Goal: Task Accomplishment & Management: Use online tool/utility

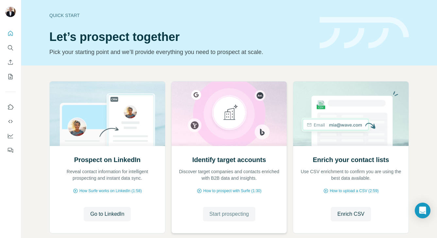
click at [235, 213] on span "Start prospecting" at bounding box center [230, 214] width 40 height 8
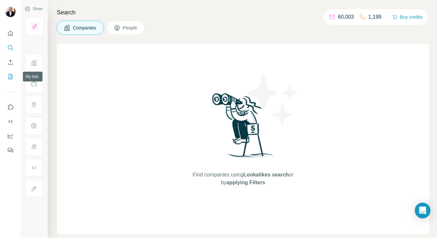
click at [9, 76] on icon "My lists" at bounding box center [11, 76] width 4 height 5
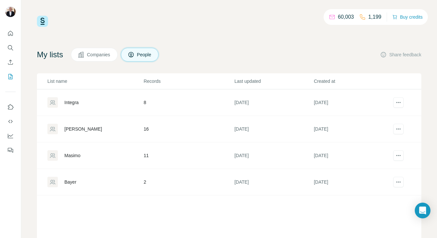
click at [70, 101] on div "Integra" at bounding box center [71, 102] width 14 height 7
click at [9, 35] on icon "Quick start" at bounding box center [10, 33] width 5 height 5
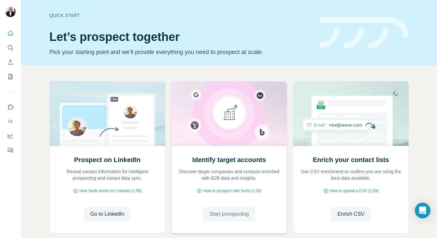
click at [228, 215] on span "Start prospecting" at bounding box center [230, 214] width 40 height 8
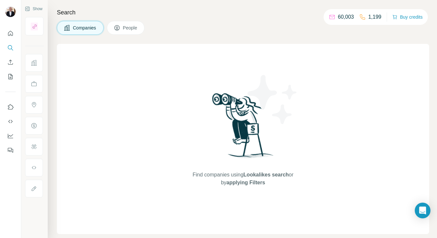
click at [154, 57] on div "Find companies using Lookalikes search or by applying Filters" at bounding box center [243, 139] width 373 height 190
click at [128, 28] on span "People" at bounding box center [130, 28] width 15 height 7
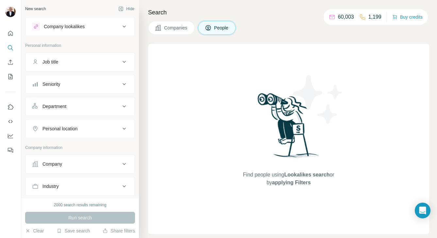
click at [79, 62] on div "Job title" at bounding box center [76, 62] width 88 height 7
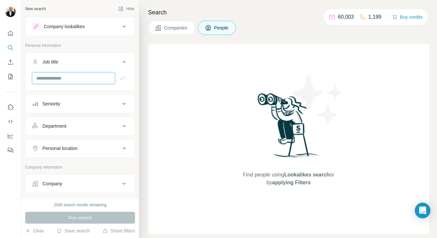
click at [65, 77] on input "text" at bounding box center [73, 78] width 83 height 12
type input "**********"
click at [122, 184] on icon at bounding box center [124, 184] width 8 height 8
click at [80, 182] on div "Company" at bounding box center [76, 183] width 88 height 7
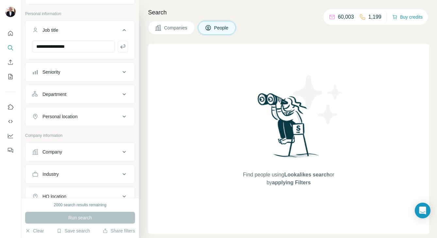
scroll to position [32, 0]
click at [70, 154] on div "Company" at bounding box center [76, 151] width 88 height 7
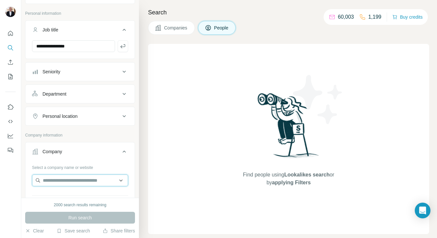
click at [66, 181] on input "text" at bounding box center [80, 180] width 96 height 12
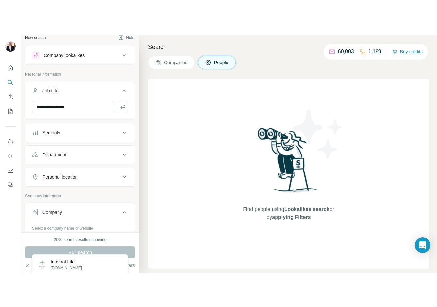
scroll to position [0, 0]
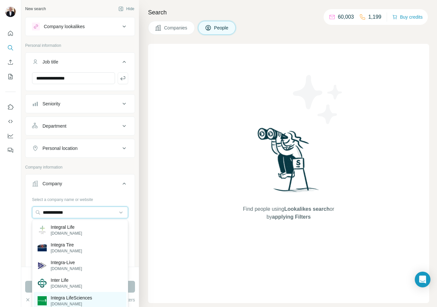
type input "**********"
click at [82, 238] on p "Integra LifeSciences" at bounding box center [72, 297] width 42 height 7
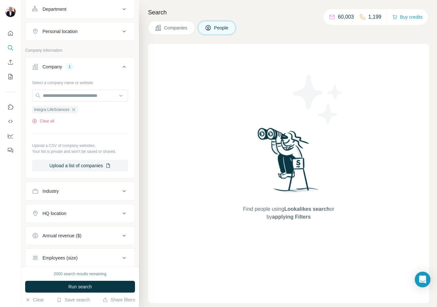
scroll to position [118, 0]
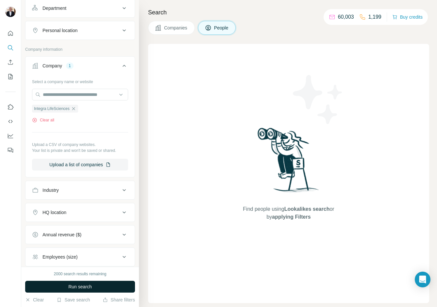
click at [88, 238] on button "Run search" at bounding box center [80, 287] width 110 height 12
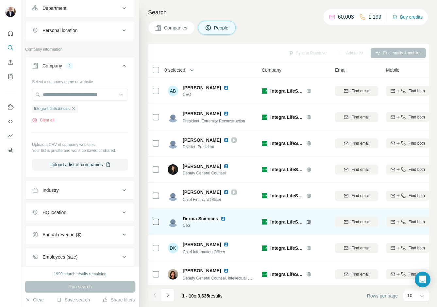
scroll to position [55, 0]
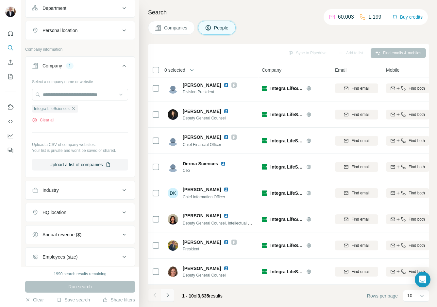
click at [168, 238] on icon "Navigate to next page" at bounding box center [168, 295] width 7 height 7
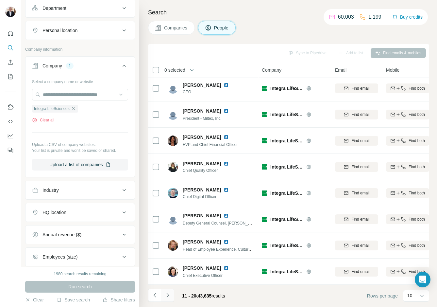
click at [168, 238] on icon "Navigate to next page" at bounding box center [168, 295] width 7 height 7
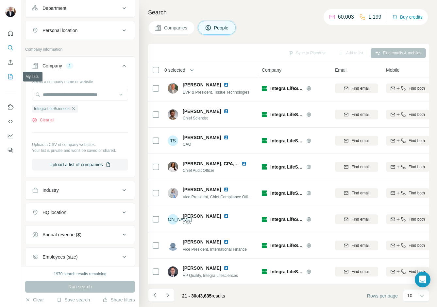
click at [9, 78] on icon "My lists" at bounding box center [10, 76] width 3 height 4
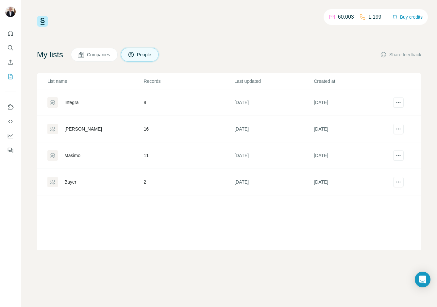
click at [67, 105] on div "Integra" at bounding box center [71, 102] width 14 height 7
click at [68, 103] on div "Integra" at bounding box center [71, 102] width 14 height 7
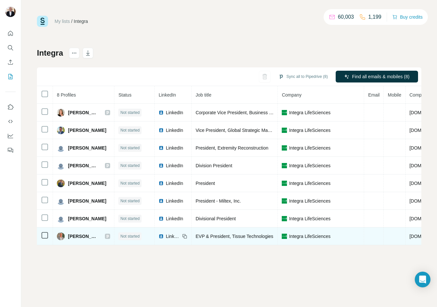
click at [71, 236] on span "[PERSON_NAME]" at bounding box center [83, 236] width 30 height 7
click at [80, 235] on span "[PERSON_NAME]" at bounding box center [83, 236] width 30 height 7
click at [172, 236] on span "LinkedIn" at bounding box center [173, 236] width 14 height 7
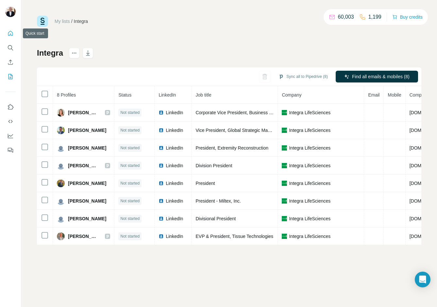
click at [10, 32] on icon "Quick start" at bounding box center [10, 33] width 7 height 7
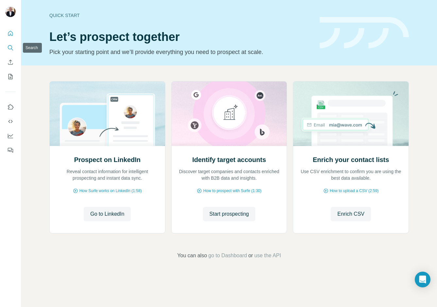
click at [9, 47] on icon "Search" at bounding box center [10, 47] width 7 height 7
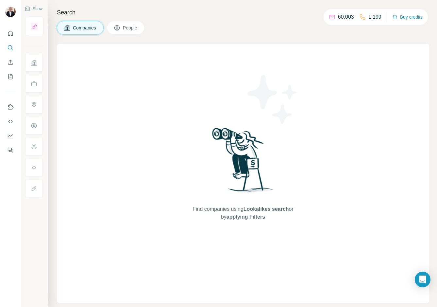
click at [120, 29] on icon at bounding box center [117, 28] width 7 height 7
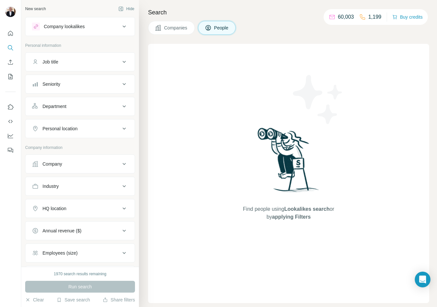
click at [79, 60] on div "Job title" at bounding box center [76, 62] width 88 height 7
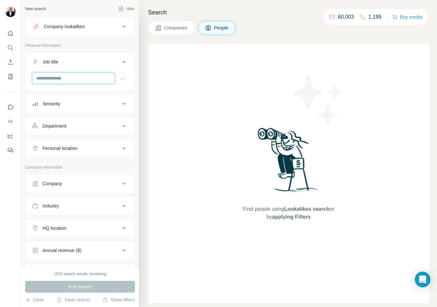
click at [56, 77] on input "text" at bounding box center [73, 78] width 83 height 12
type input "**********"
click at [82, 187] on button "Company" at bounding box center [80, 184] width 109 height 16
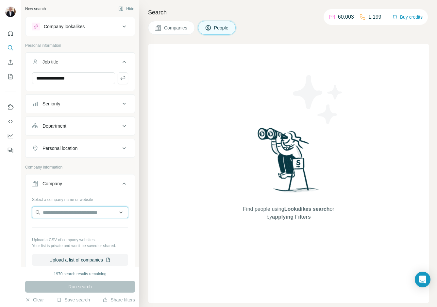
click at [74, 211] on input "text" at bounding box center [80, 212] width 96 height 12
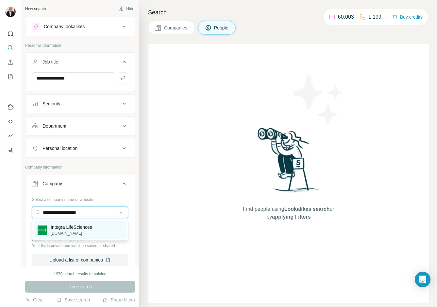
type input "**********"
click at [77, 230] on p "[DOMAIN_NAME]" at bounding box center [72, 233] width 42 height 6
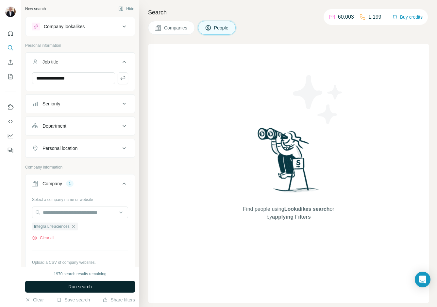
click at [84, 238] on span "Run search" at bounding box center [80, 286] width 24 height 7
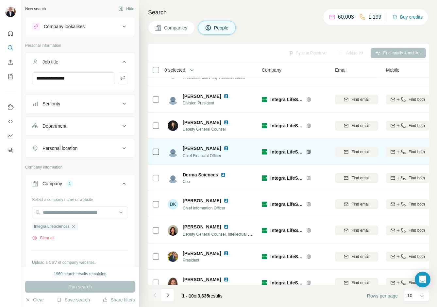
scroll to position [55, 0]
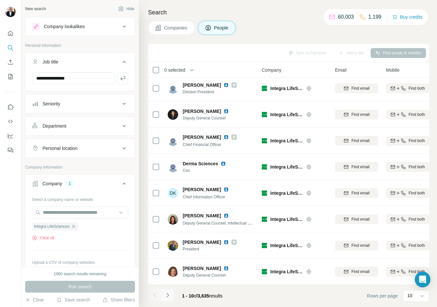
click at [168, 238] on button "Navigate to next page" at bounding box center [167, 295] width 13 height 13
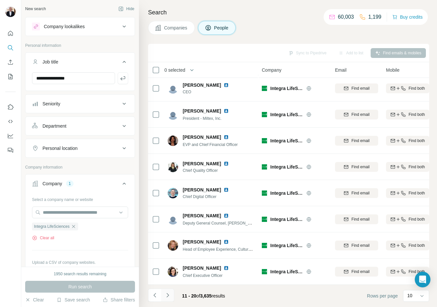
click at [166, 238] on icon "Navigate to next page" at bounding box center [168, 295] width 7 height 7
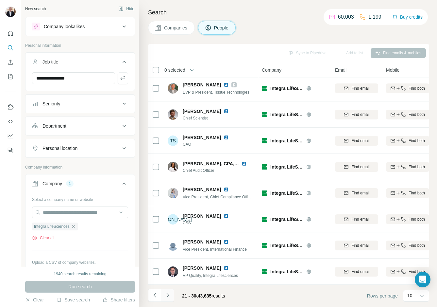
click at [167, 238] on icon "Navigate to next page" at bounding box center [168, 295] width 7 height 7
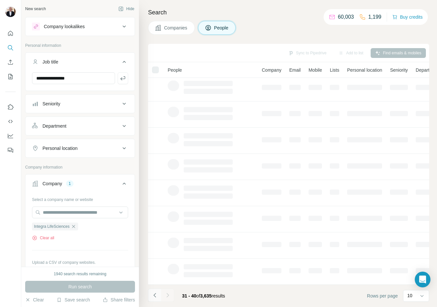
click at [155, 238] on button "Navigate to previous page" at bounding box center [154, 295] width 13 height 13
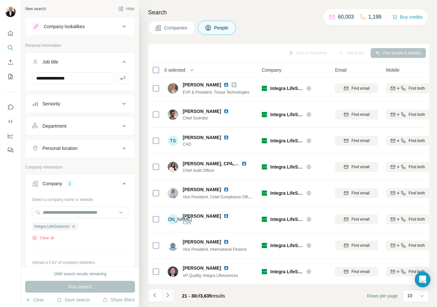
click at [166, 238] on icon "Navigate to next page" at bounding box center [168, 295] width 7 height 7
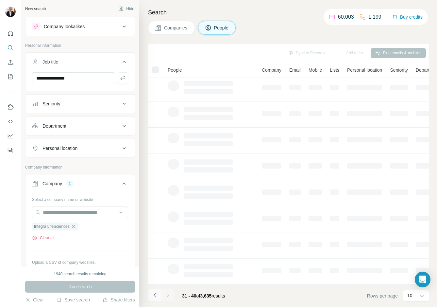
click at [154, 238] on icon "Navigate to previous page" at bounding box center [154, 295] width 2 height 4
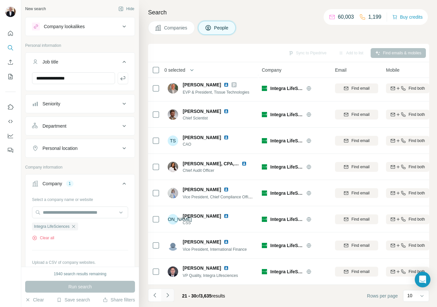
click at [170, 238] on icon "Navigate to next page" at bounding box center [168, 295] width 7 height 7
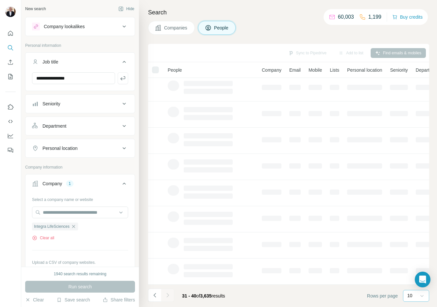
click at [423, 238] on icon at bounding box center [422, 295] width 7 height 7
click at [409, 238] on p "20" at bounding box center [411, 269] width 5 height 7
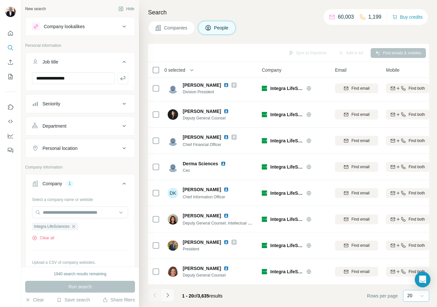
click at [168, 238] on icon "Navigate to next page" at bounding box center [168, 295] width 7 height 7
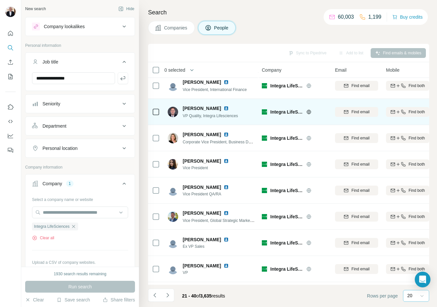
scroll to position [218, 0]
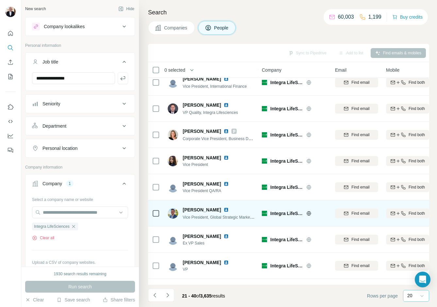
click at [224, 210] on img at bounding box center [226, 209] width 5 height 5
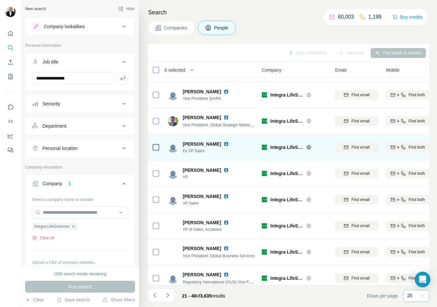
scroll to position [317, 0]
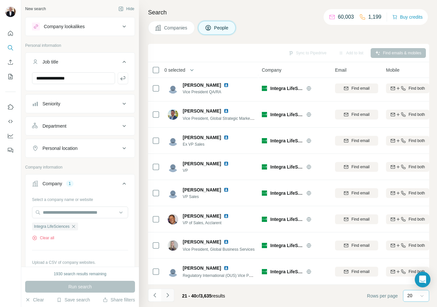
click at [168, 238] on icon "Navigate to next page" at bounding box center [168, 295] width 7 height 7
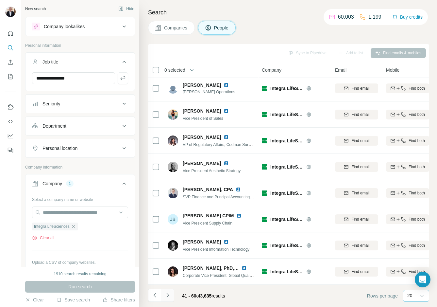
click at [167, 238] on icon "Navigate to next page" at bounding box center [168, 295] width 7 height 7
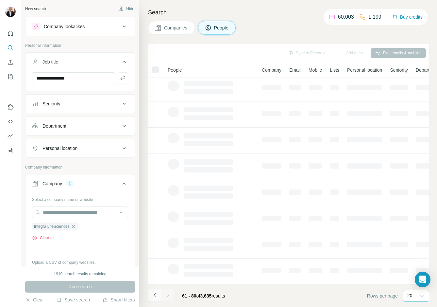
click at [155, 238] on icon "Navigate to previous page" at bounding box center [155, 295] width 7 height 7
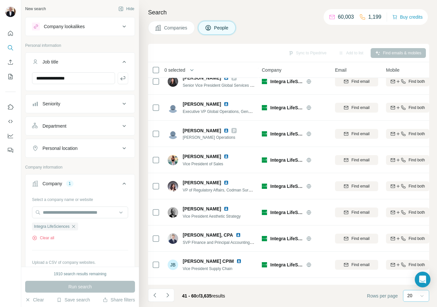
scroll to position [317, 0]
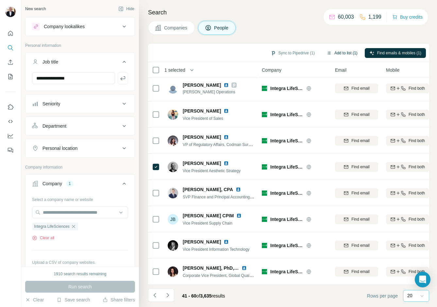
click at [337, 52] on button "Add to list (1)" at bounding box center [342, 53] width 40 height 10
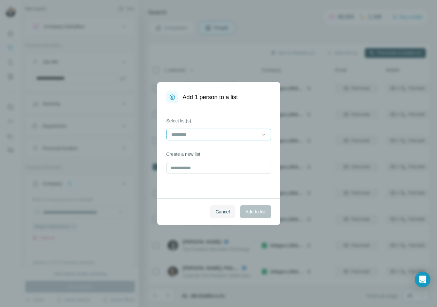
click at [208, 134] on input at bounding box center [215, 134] width 88 height 7
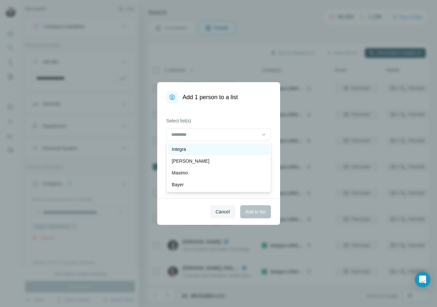
click at [180, 150] on p "Integra" at bounding box center [179, 149] width 14 height 7
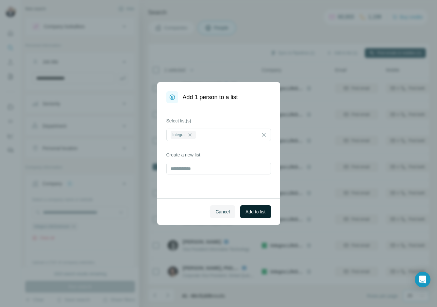
click at [254, 212] on span "Add to list" at bounding box center [256, 211] width 20 height 7
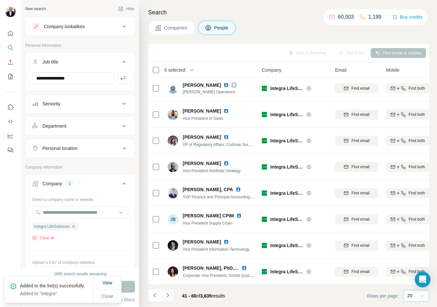
click at [166, 238] on icon "Navigate to next page" at bounding box center [168, 295] width 7 height 7
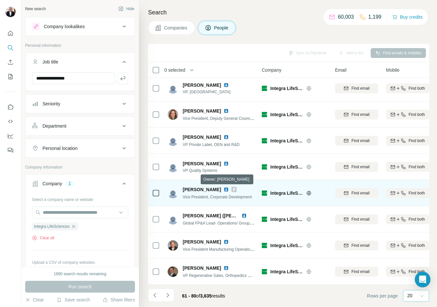
click at [232, 189] on icon at bounding box center [234, 189] width 4 height 5
click at [151, 194] on td at bounding box center [156, 193] width 16 height 26
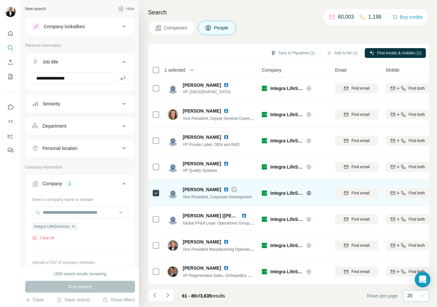
click at [224, 189] on img at bounding box center [226, 189] width 5 height 5
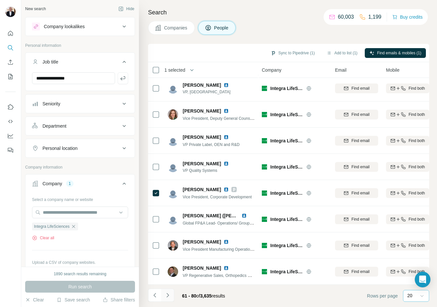
click at [168, 238] on icon "Navigate to next page" at bounding box center [168, 295] width 7 height 7
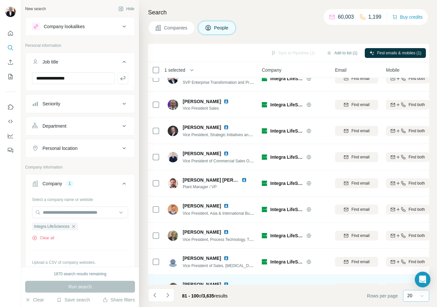
scroll to position [197, 0]
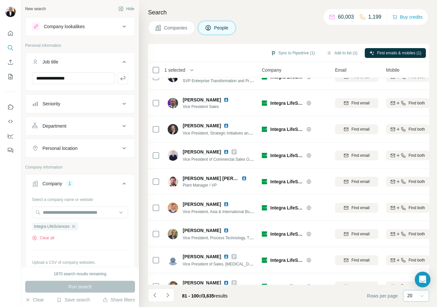
click at [168, 238] on icon "Navigate to next page" at bounding box center [168, 295] width 7 height 7
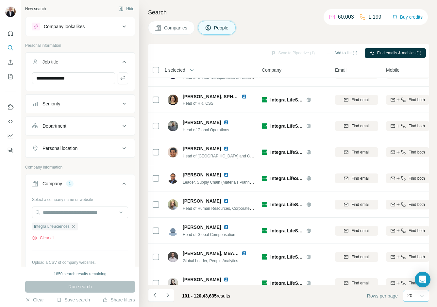
scroll to position [317, 0]
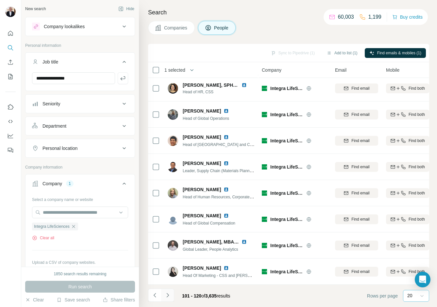
click at [167, 238] on icon "Navigate to next page" at bounding box center [168, 295] width 7 height 7
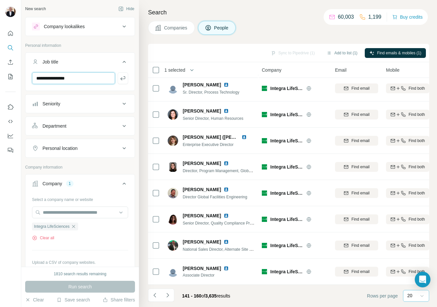
click at [82, 78] on input "**********" at bounding box center [73, 78] width 83 height 12
click at [123, 80] on icon "button" at bounding box center [123, 78] width 7 height 7
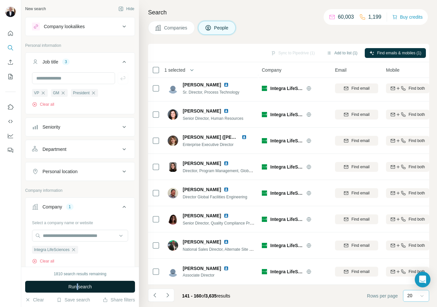
click at [76, 238] on span "Run search" at bounding box center [80, 286] width 24 height 7
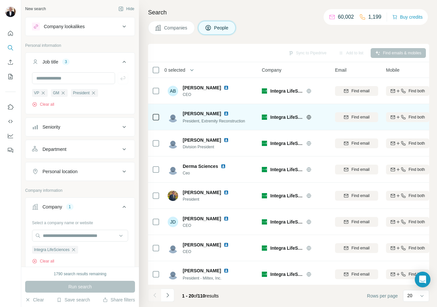
click at [224, 114] on img at bounding box center [226, 113] width 5 height 5
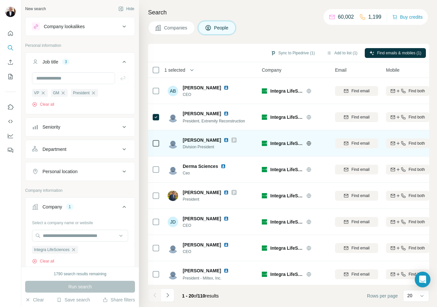
click at [224, 140] on img at bounding box center [226, 139] width 5 height 5
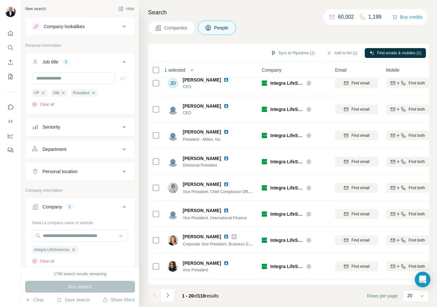
scroll to position [146, 0]
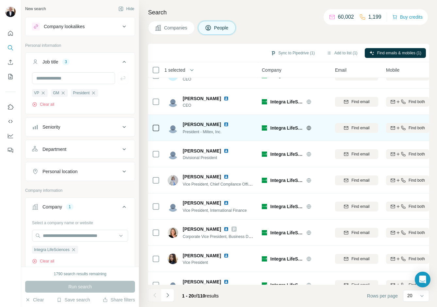
click at [224, 126] on img at bounding box center [226, 124] width 5 height 5
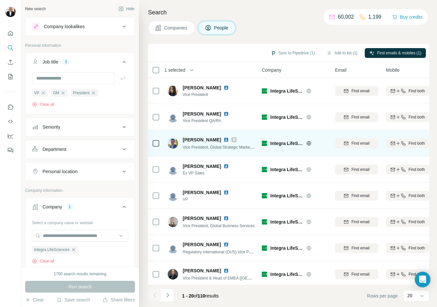
scroll to position [317, 0]
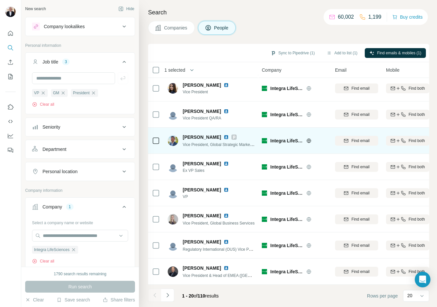
click at [232, 137] on icon at bounding box center [234, 136] width 4 height 5
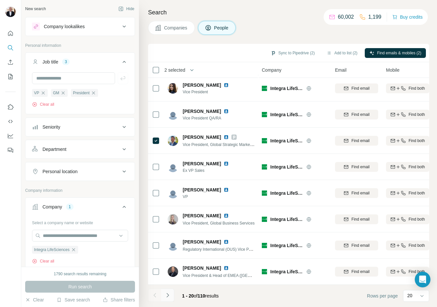
click at [166, 238] on icon "Navigate to next page" at bounding box center [168, 295] width 7 height 7
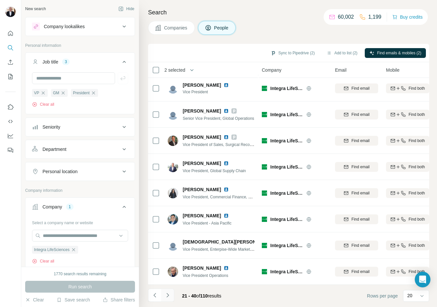
click at [167, 238] on icon "Navigate to next page" at bounding box center [168, 295] width 7 height 7
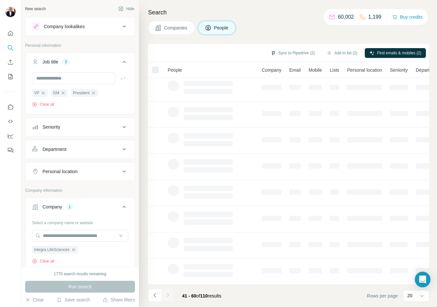
scroll to position [55, 0]
click at [155, 238] on icon "Navigate to previous page" at bounding box center [155, 295] width 7 height 7
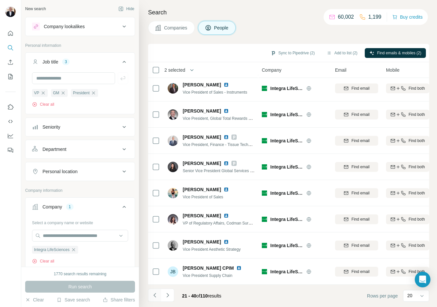
scroll to position [317, 0]
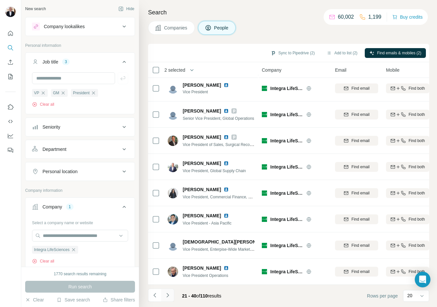
click at [168, 238] on icon "Navigate to next page" at bounding box center [168, 295] width 2 height 4
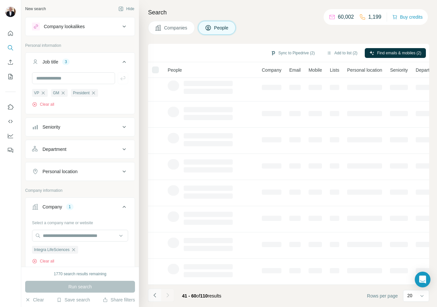
click at [155, 238] on icon "Navigate to previous page" at bounding box center [155, 295] width 7 height 7
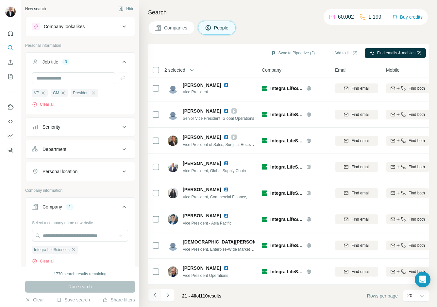
click at [155, 238] on icon "Navigate to previous page" at bounding box center [155, 295] width 7 height 7
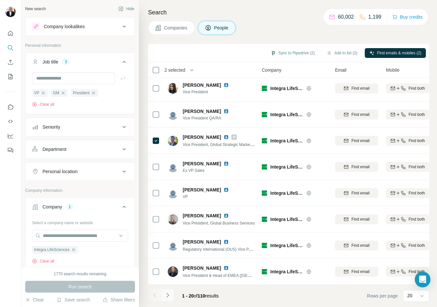
click at [167, 238] on icon "Navigate to next page" at bounding box center [168, 295] width 7 height 7
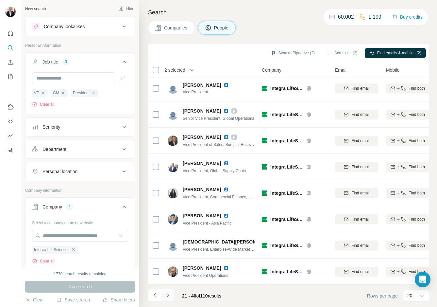
click at [167, 238] on icon "Navigate to next page" at bounding box center [168, 295] width 7 height 7
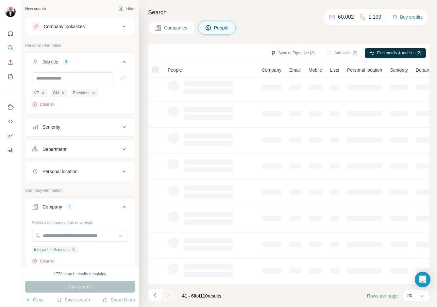
scroll to position [55, 0]
click at [168, 238] on div at bounding box center [167, 295] width 13 height 13
click at [188, 238] on span "41 - 60" at bounding box center [189, 295] width 14 height 5
click at [153, 238] on icon "Navigate to previous page" at bounding box center [155, 295] width 7 height 7
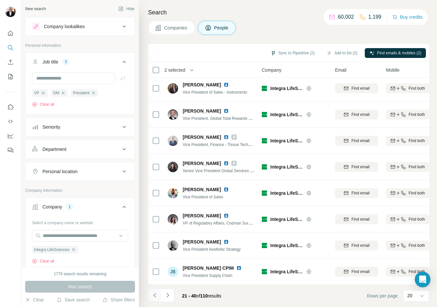
scroll to position [317, 0]
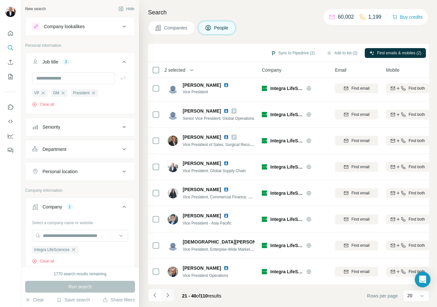
click at [168, 238] on icon "Navigate to next page" at bounding box center [168, 295] width 7 height 7
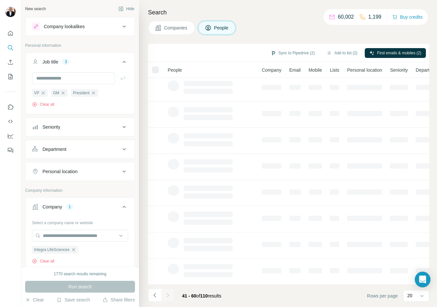
scroll to position [55, 0]
drag, startPoint x: 155, startPoint y: 295, endPoint x: 161, endPoint y: 294, distance: 6.2
click at [155, 238] on icon "Navigate to previous page" at bounding box center [155, 295] width 7 height 7
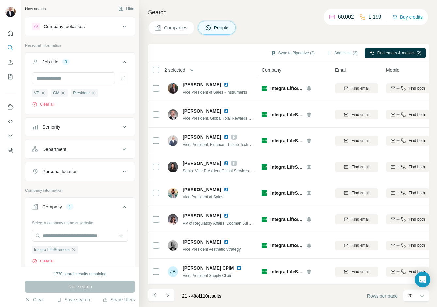
scroll to position [317, 0]
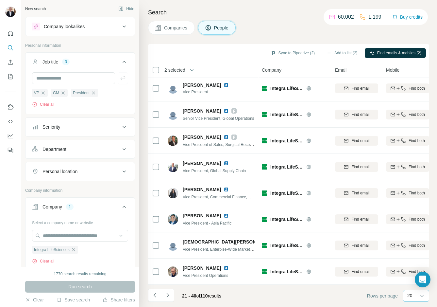
click at [426, 238] on input at bounding box center [436, 295] width 20 height 7
click at [414, 238] on p "40" at bounding box center [411, 257] width 5 height 7
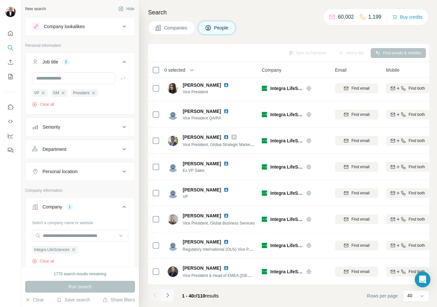
click at [167, 238] on icon "Navigate to next page" at bounding box center [168, 295] width 7 height 7
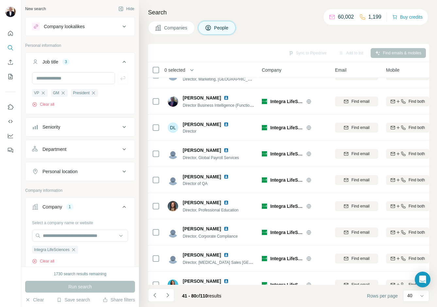
scroll to position [840, 0]
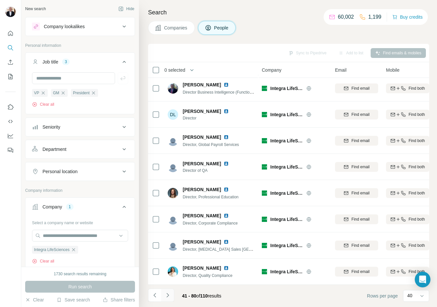
click at [167, 238] on icon "Navigate to next page" at bounding box center [168, 295] width 7 height 7
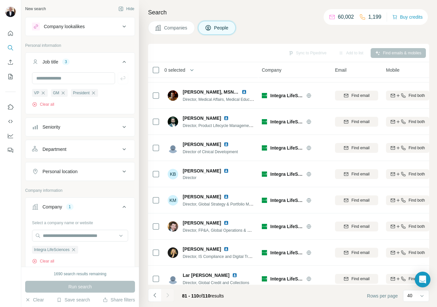
scroll to position [22, 0]
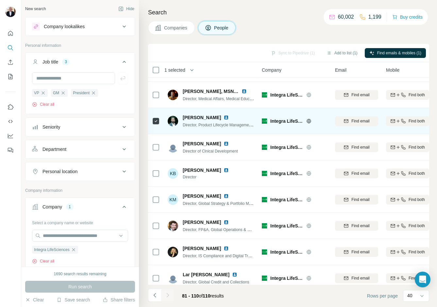
click at [227, 118] on img at bounding box center [226, 117] width 5 height 5
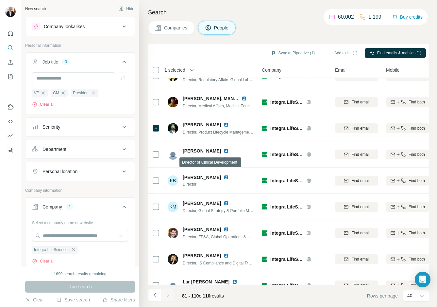
scroll to position [24, 0]
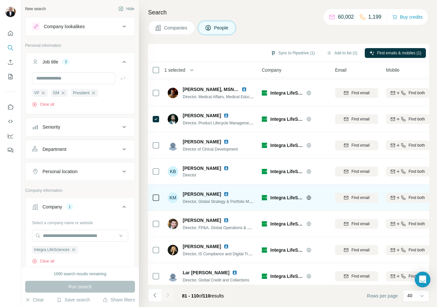
click at [225, 194] on img at bounding box center [226, 193] width 5 height 5
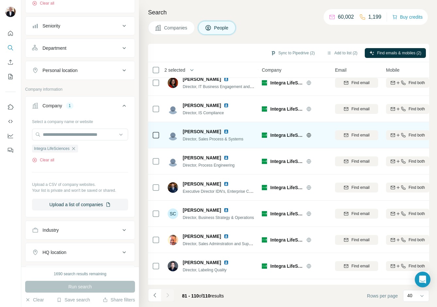
scroll to position [103, 0]
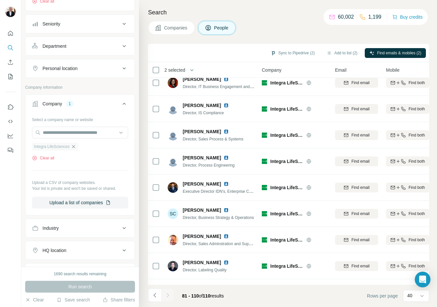
click at [76, 147] on icon "button" at bounding box center [73, 146] width 5 height 5
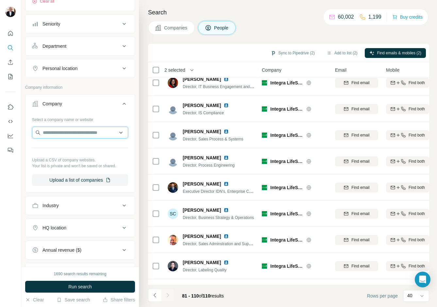
click at [58, 132] on input "text" at bounding box center [80, 133] width 96 height 12
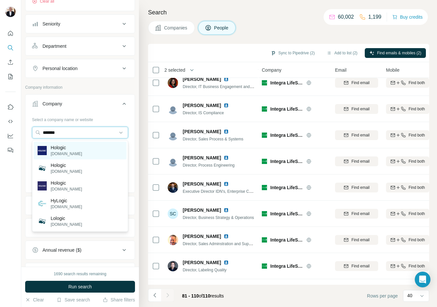
type input "*******"
click at [54, 149] on p "Hologic" at bounding box center [66, 147] width 31 height 7
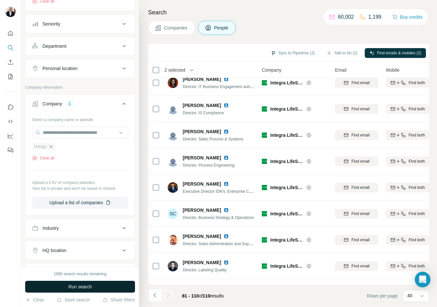
click at [79, 238] on span "Run search" at bounding box center [80, 286] width 24 height 7
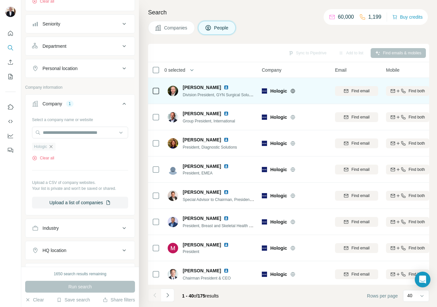
click at [229, 87] on img at bounding box center [226, 87] width 5 height 5
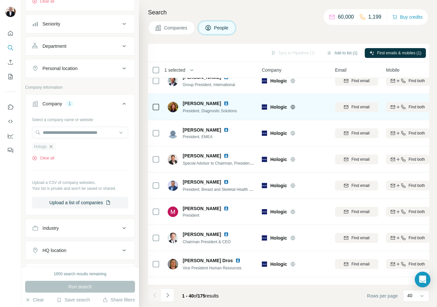
scroll to position [37, 0]
click at [229, 104] on img at bounding box center [226, 102] width 5 height 5
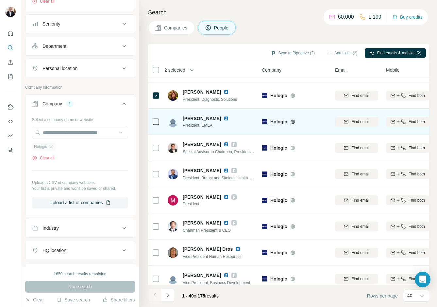
scroll to position [50, 0]
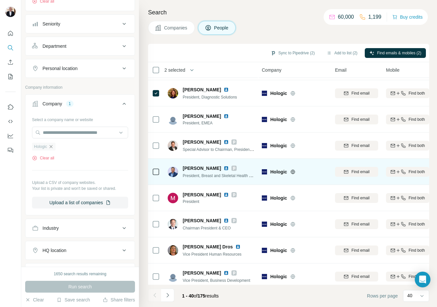
click at [224, 168] on img at bounding box center [226, 168] width 5 height 5
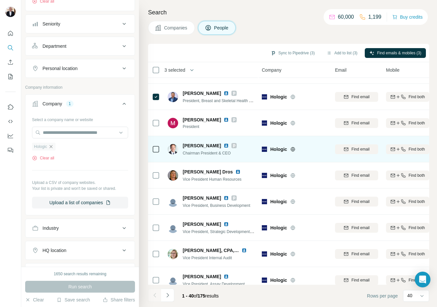
scroll to position [128, 0]
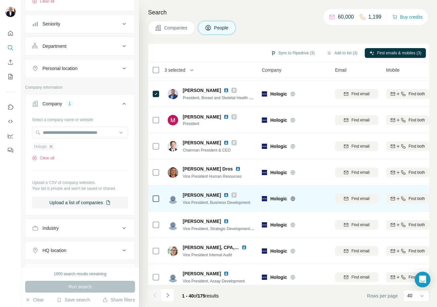
click at [224, 194] on img at bounding box center [226, 194] width 5 height 5
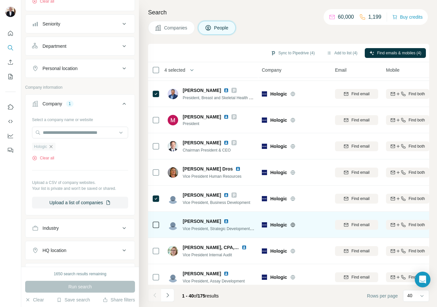
click at [225, 223] on img at bounding box center [226, 221] width 5 height 5
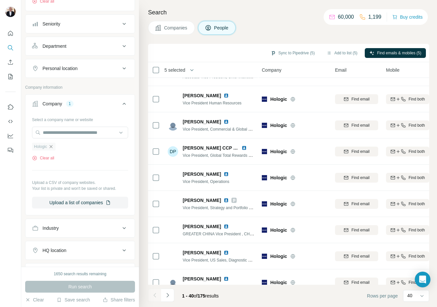
scroll to position [489, 0]
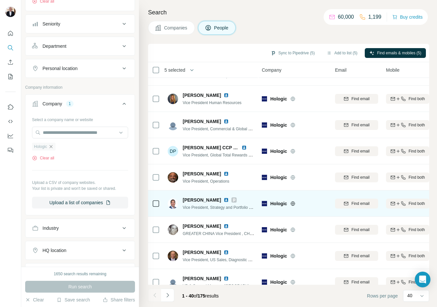
click at [232, 199] on icon at bounding box center [234, 199] width 4 height 5
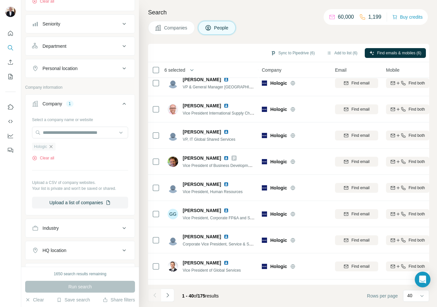
scroll to position [692, 0]
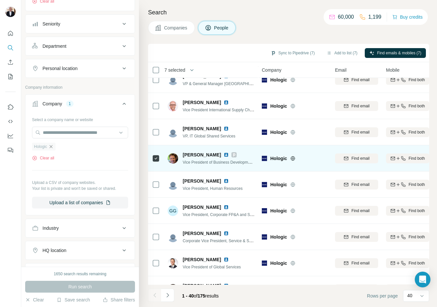
click at [233, 155] on icon at bounding box center [234, 154] width 2 height 3
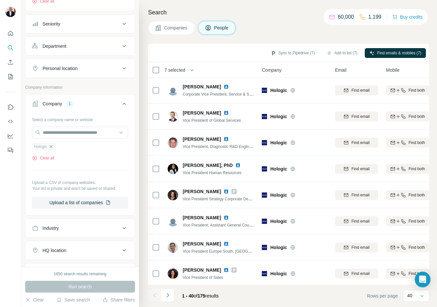
scroll to position [840, 0]
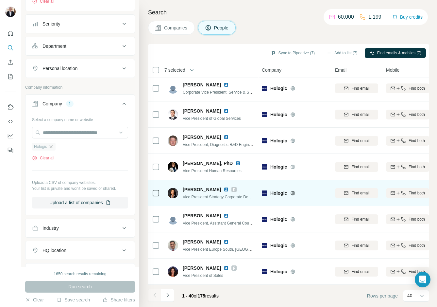
click at [234, 189] on icon at bounding box center [234, 189] width 2 height 3
click at [227, 189] on img at bounding box center [226, 189] width 5 height 5
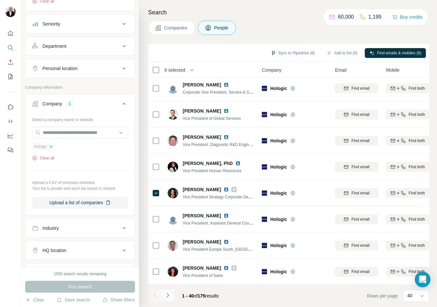
click at [169, 238] on icon "Navigate to next page" at bounding box center [168, 295] width 7 height 7
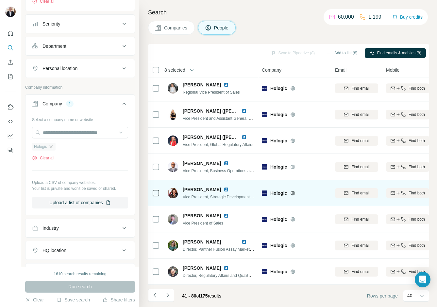
click at [224, 190] on img at bounding box center [226, 189] width 5 height 5
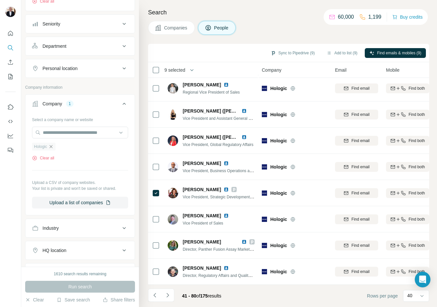
click at [167, 238] on icon "Navigate to next page" at bounding box center [168, 295] width 7 height 7
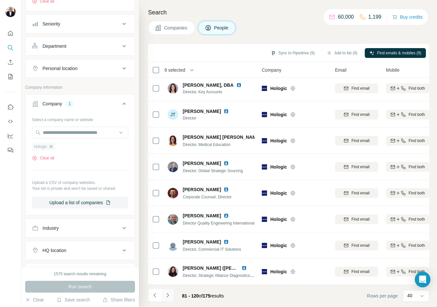
click at [167, 238] on icon "Navigate to next page" at bounding box center [168, 295] width 7 height 7
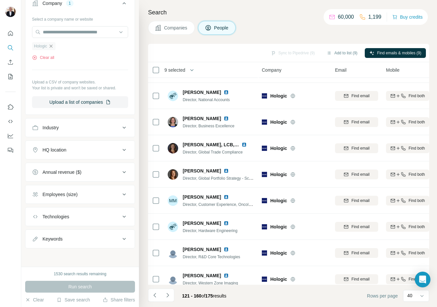
scroll to position [260, 0]
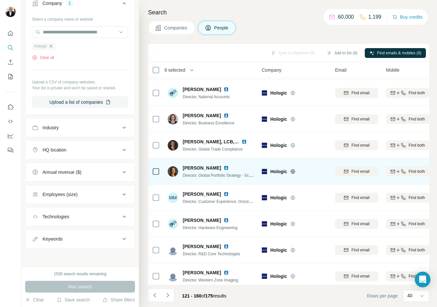
click at [228, 167] on img at bounding box center [226, 167] width 5 height 5
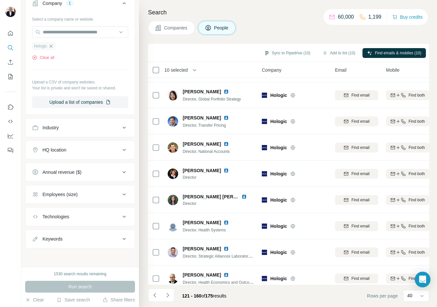
scroll to position [840, 0]
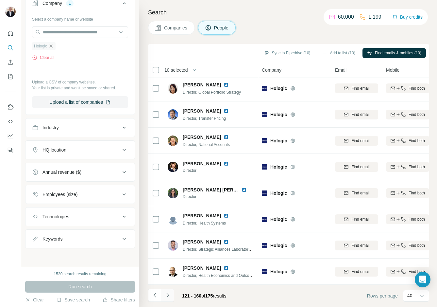
click at [169, 238] on icon "Navigate to next page" at bounding box center [168, 295] width 7 height 7
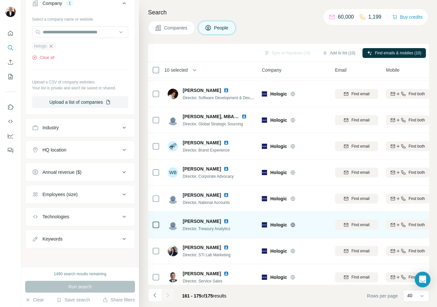
scroll to position [186, 0]
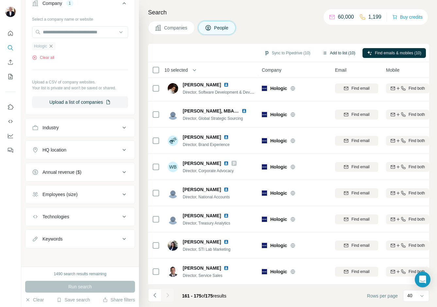
click at [338, 52] on button "Add to list (10)" at bounding box center [339, 53] width 42 height 10
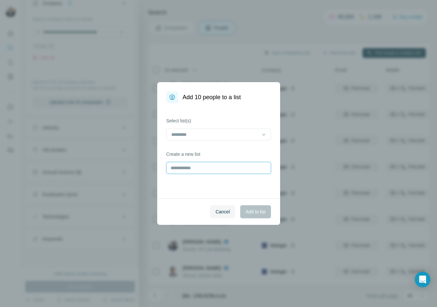
click at [193, 170] on input "text" at bounding box center [219, 168] width 105 height 12
type input "**********"
click at [259, 210] on span "Add to list" at bounding box center [256, 211] width 20 height 7
